Goal: Task Accomplishment & Management: Manage account settings

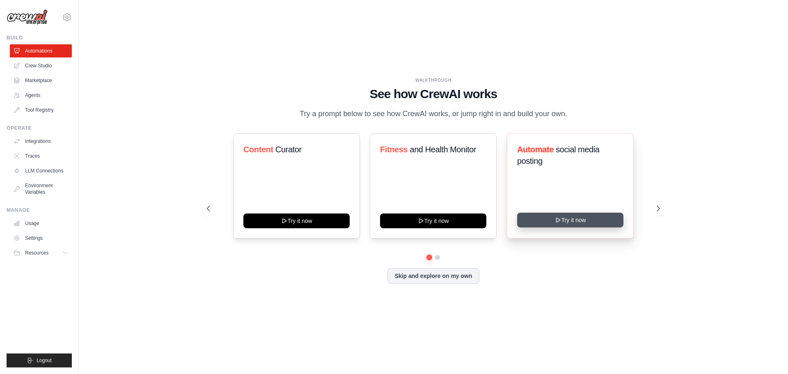
click at [574, 233] on div "Automate social media posting Try it now" at bounding box center [570, 185] width 127 height 105
click at [39, 242] on link "Settings" at bounding box center [42, 237] width 62 height 13
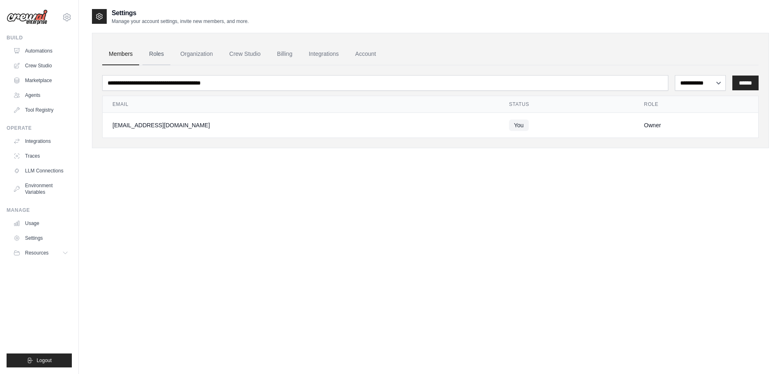
click at [154, 55] on link "Roles" at bounding box center [156, 54] width 28 height 22
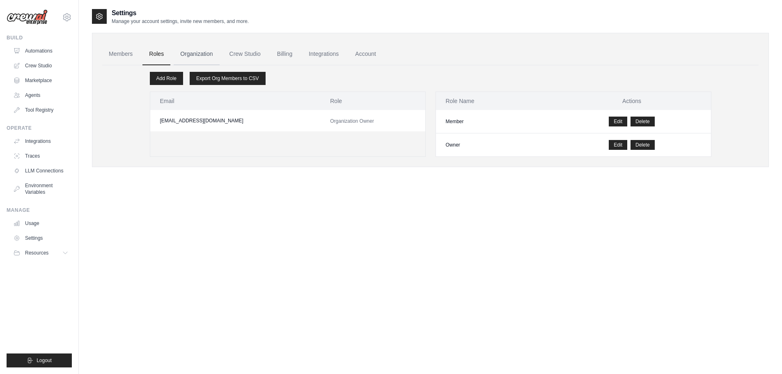
click at [193, 55] on link "Organization" at bounding box center [197, 54] width 46 height 22
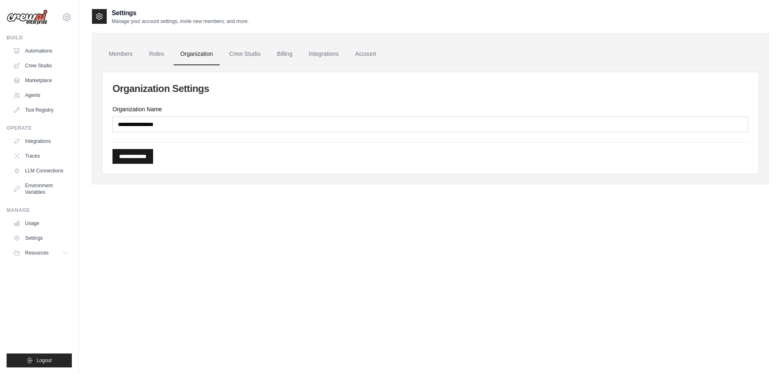
click at [144, 155] on input "**********" at bounding box center [132, 156] width 41 height 15
click at [248, 101] on div "**********" at bounding box center [430, 122] width 655 height 101
click at [259, 58] on link "Crew Studio" at bounding box center [245, 54] width 44 height 22
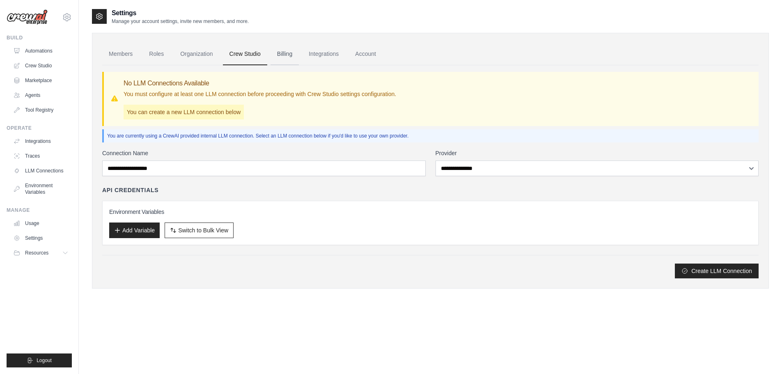
click at [293, 61] on link "Billing" at bounding box center [284, 54] width 28 height 22
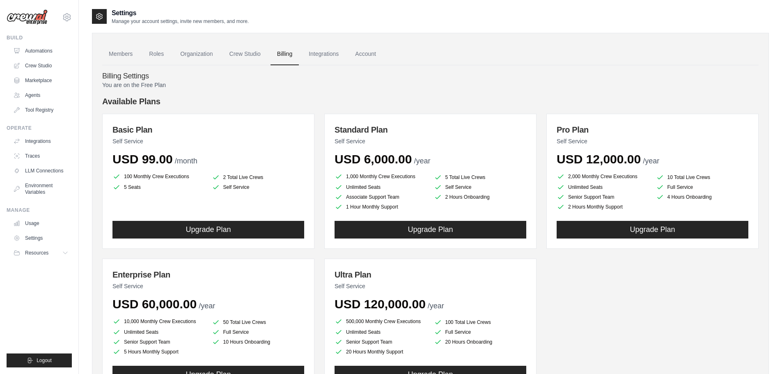
click at [331, 59] on link "Integrations" at bounding box center [323, 54] width 43 height 22
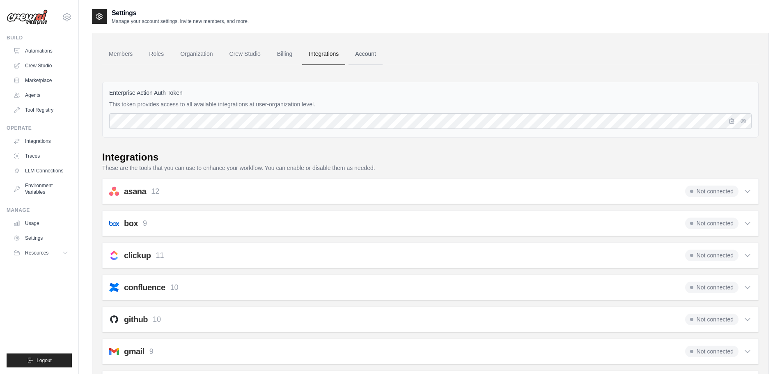
click at [382, 57] on link "Account" at bounding box center [365, 54] width 34 height 22
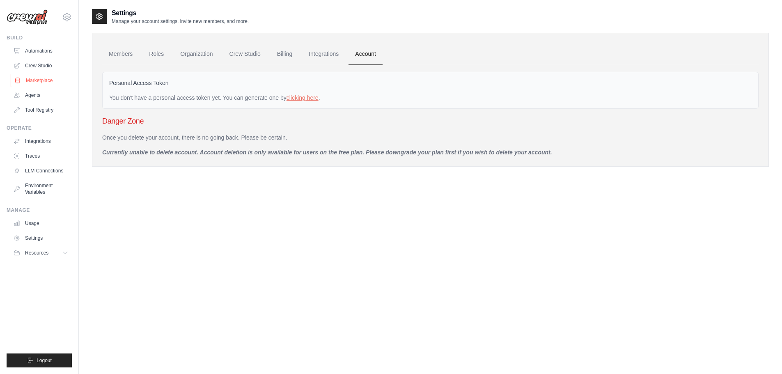
click at [32, 80] on link "Marketplace" at bounding box center [42, 80] width 62 height 13
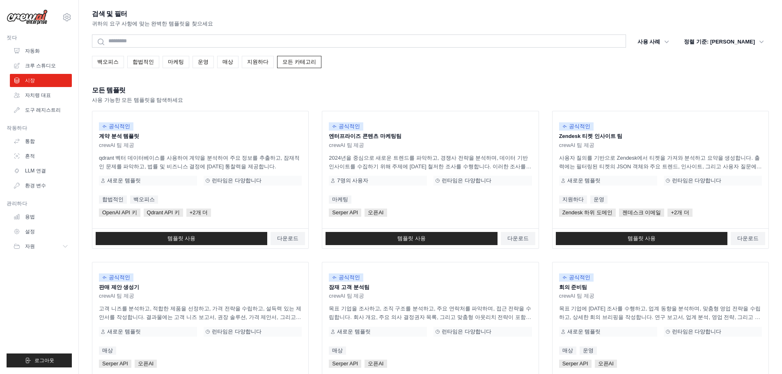
click at [395, 64] on div "백오피스 합법적인 마케팅 운영 매상 지원하다 모든 카테고리" at bounding box center [430, 62] width 677 height 12
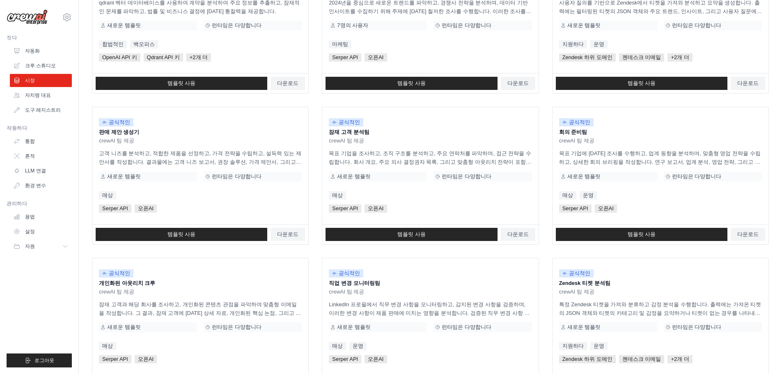
scroll to position [164, 0]
